Goal: Browse casually: Explore the website without a specific task or goal

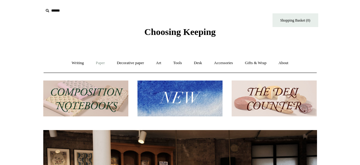
scroll to position [1, 0]
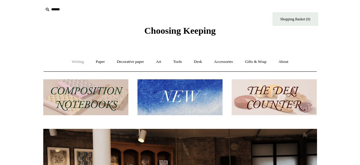
click at [79, 63] on link "Writing +" at bounding box center [77, 62] width 23 height 16
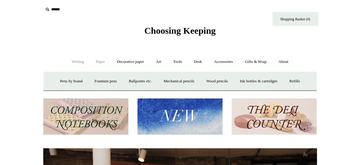
click at [99, 61] on link "Paper +" at bounding box center [100, 62] width 20 height 16
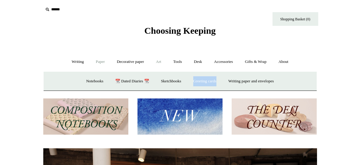
click at [162, 59] on link "Art +" at bounding box center [158, 62] width 16 height 16
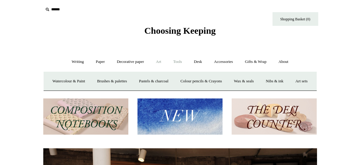
click at [182, 60] on link "Tools +" at bounding box center [177, 62] width 20 height 16
click at [198, 61] on link "Desk +" at bounding box center [197, 62] width 19 height 16
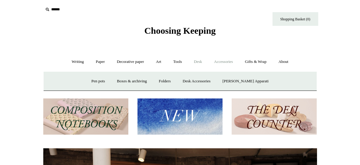
click at [223, 61] on link "Accessories +" at bounding box center [223, 62] width 30 height 16
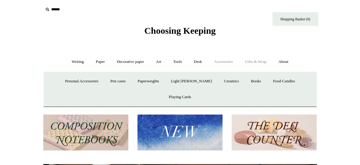
click at [252, 61] on link "Gifts & Wrap +" at bounding box center [255, 62] width 33 height 16
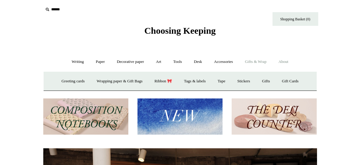
click at [285, 61] on link "About +" at bounding box center [282, 62] width 21 height 16
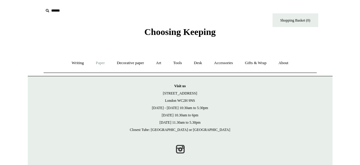
scroll to position [6, 0]
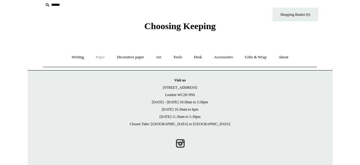
click at [94, 56] on link "Paper +" at bounding box center [100, 57] width 20 height 16
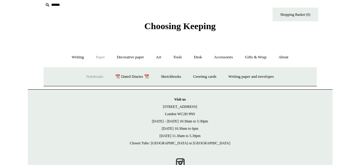
click at [93, 78] on link "Notebooks +" at bounding box center [95, 77] width 28 height 16
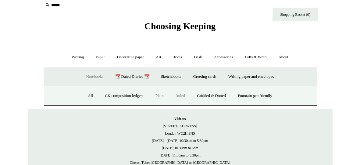
click at [179, 97] on link "Ruled" at bounding box center [180, 96] width 20 height 16
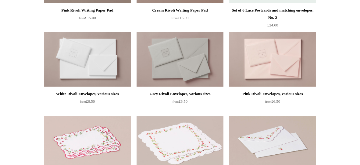
scroll to position [218, 0]
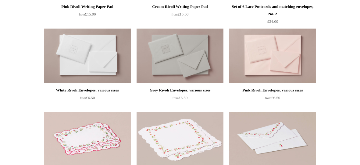
click at [272, 51] on img at bounding box center [272, 56] width 86 height 55
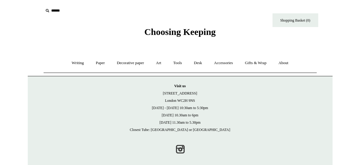
scroll to position [6, 0]
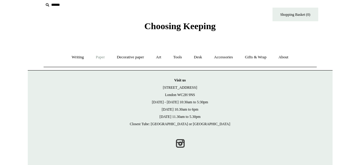
click at [100, 58] on link "Paper +" at bounding box center [100, 57] width 20 height 16
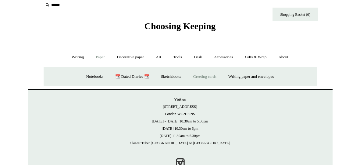
click at [215, 76] on link "Greeting cards +" at bounding box center [205, 77] width 34 height 16
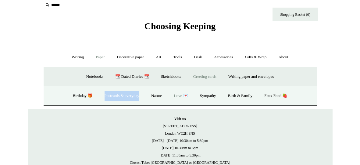
click at [185, 99] on link "Love 💌" at bounding box center [180, 96] width 25 height 16
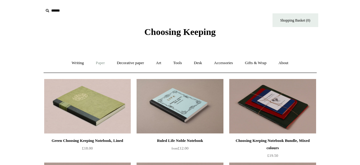
click at [101, 67] on link "Paper +" at bounding box center [100, 63] width 20 height 16
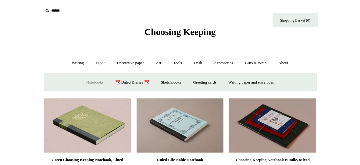
click at [102, 82] on link "Notebooks +" at bounding box center [95, 83] width 28 height 16
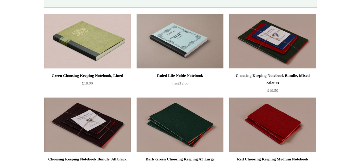
scroll to position [103, 0]
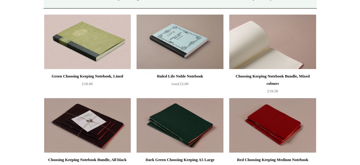
click at [242, 35] on img at bounding box center [272, 42] width 86 height 55
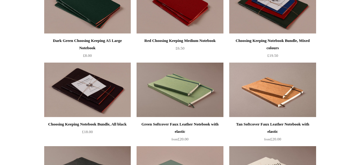
scroll to position [602, 0]
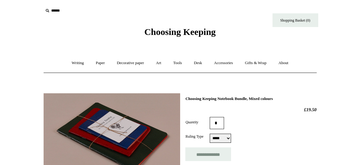
select select "*****"
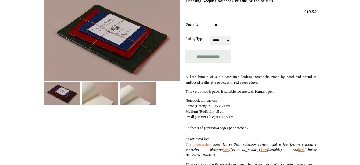
scroll to position [98, 0]
click at [106, 60] on img at bounding box center [112, 39] width 136 height 86
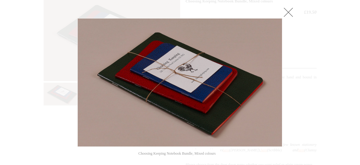
click at [58, 80] on div at bounding box center [180, 145] width 360 height 486
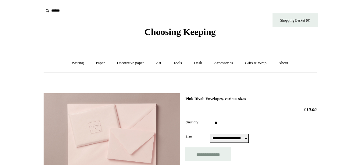
select select "**********"
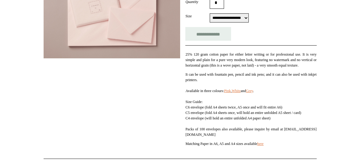
scroll to position [121, 0]
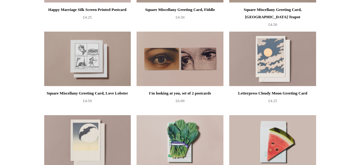
scroll to position [376, 0]
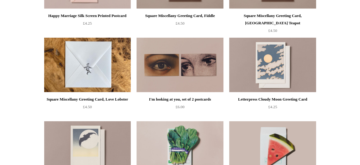
click at [79, 80] on img at bounding box center [87, 65] width 86 height 55
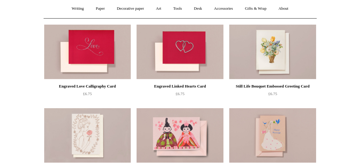
scroll to position [56, 0]
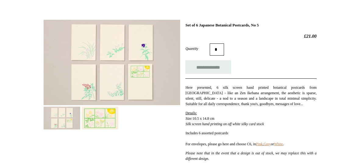
scroll to position [70, 0]
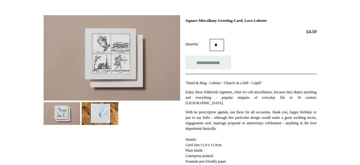
scroll to position [79, 0]
